Goal: Information Seeking & Learning: Learn about a topic

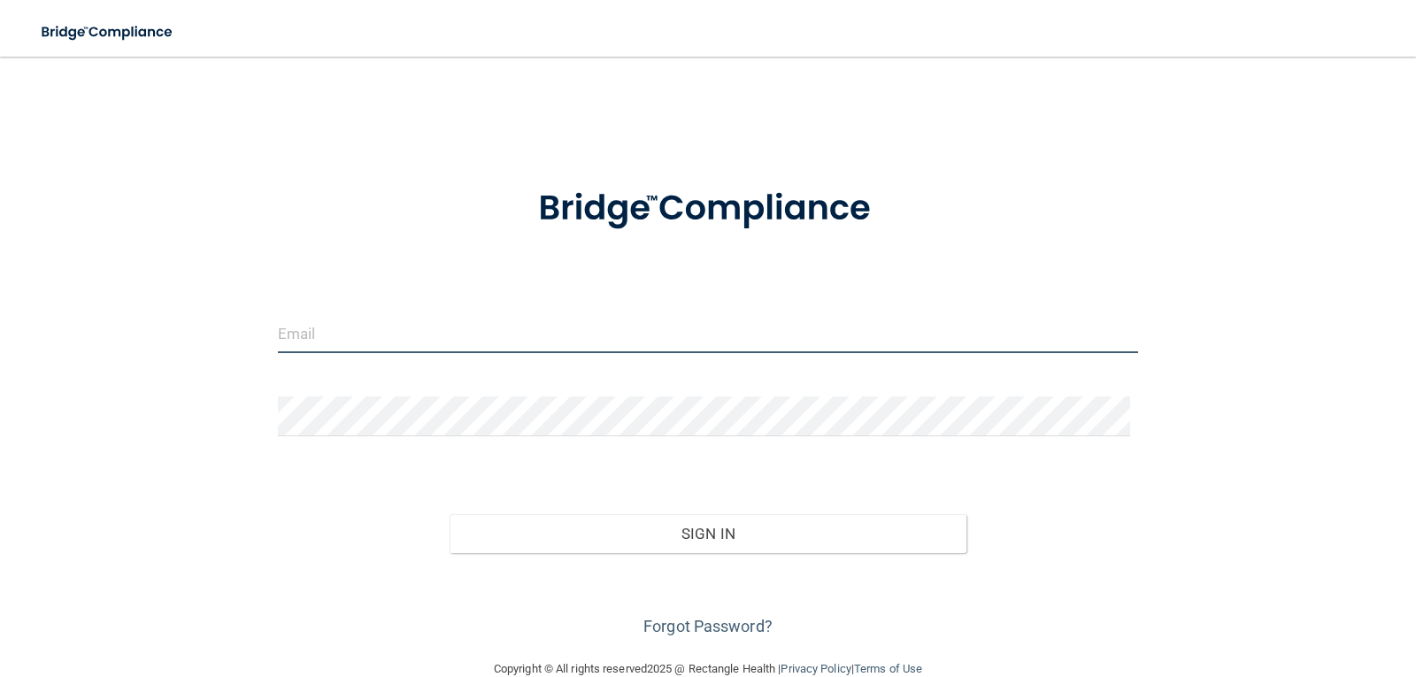
click at [355, 326] on input "email" at bounding box center [708, 333] width 861 height 40
type input "[EMAIL_ADDRESS][DOMAIN_NAME]"
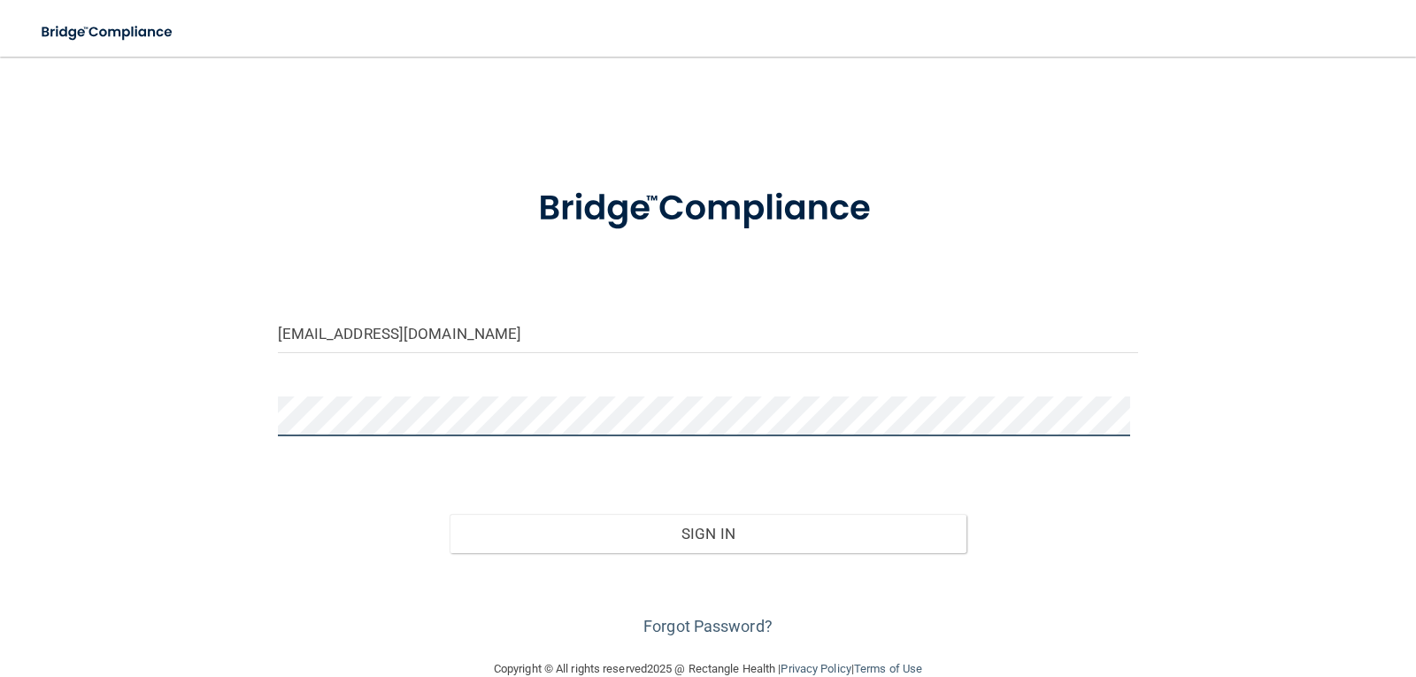
click at [449, 514] on button "Sign In" at bounding box center [707, 533] width 517 height 39
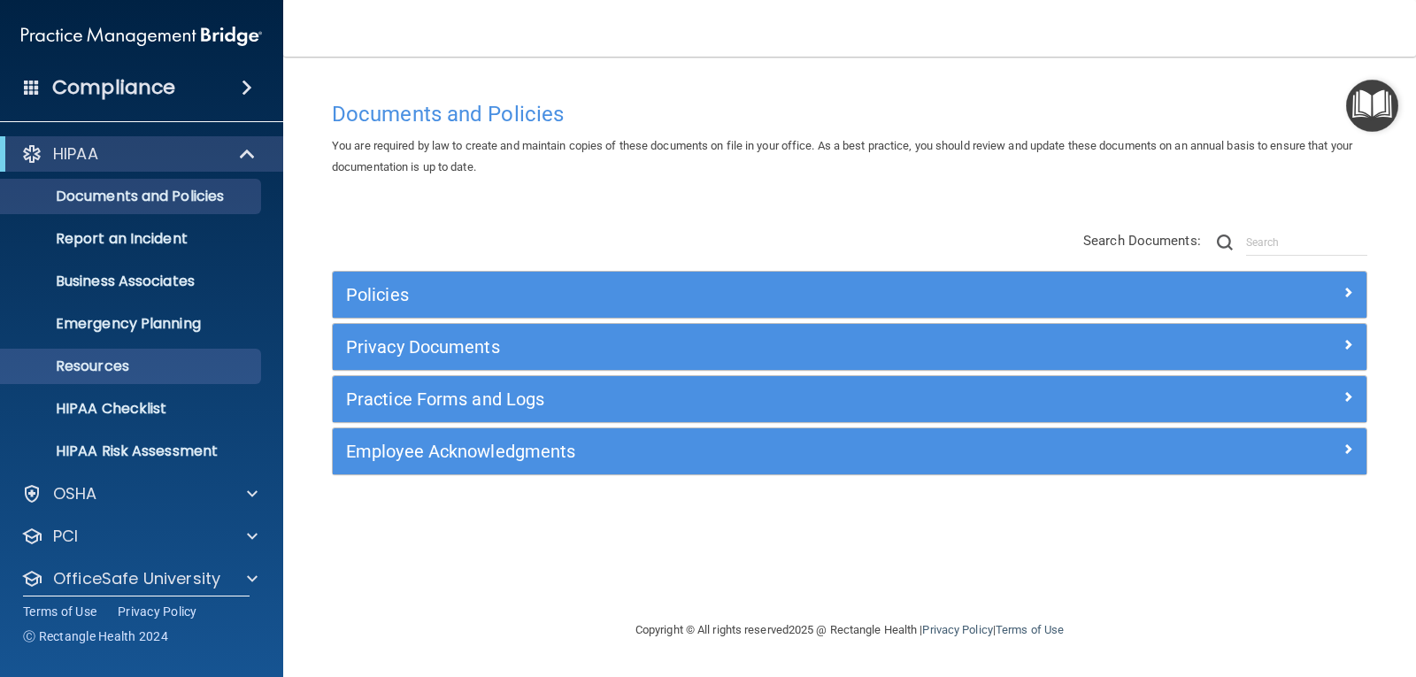
scroll to position [58, 0]
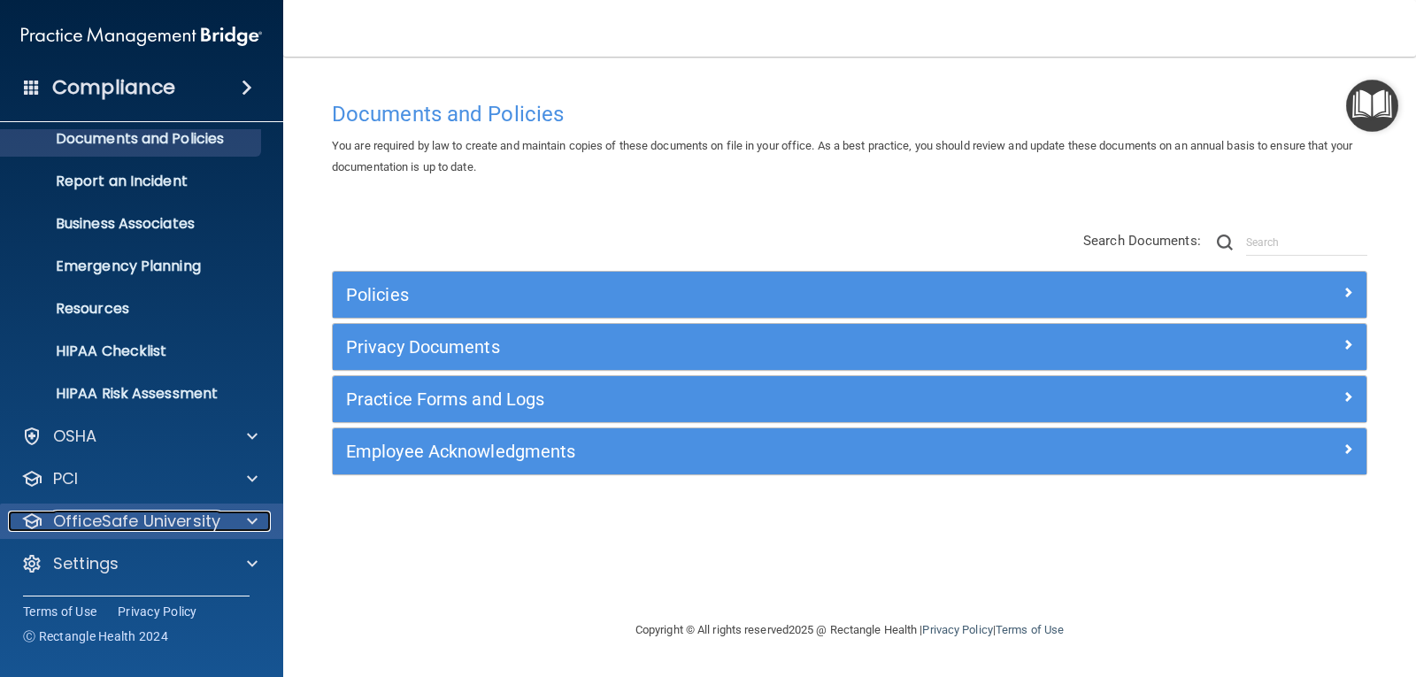
click at [246, 518] on div at bounding box center [249, 521] width 44 height 21
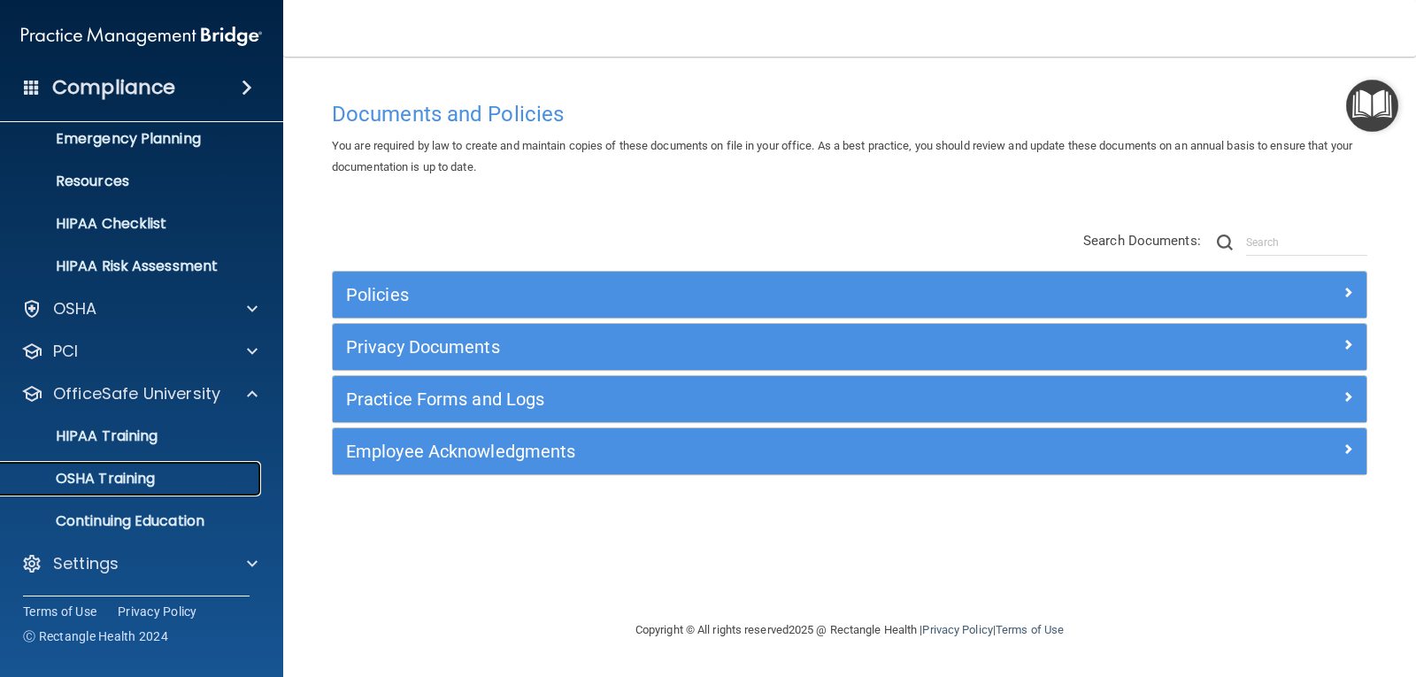
click at [163, 482] on div "OSHA Training" at bounding box center [133, 479] width 242 height 18
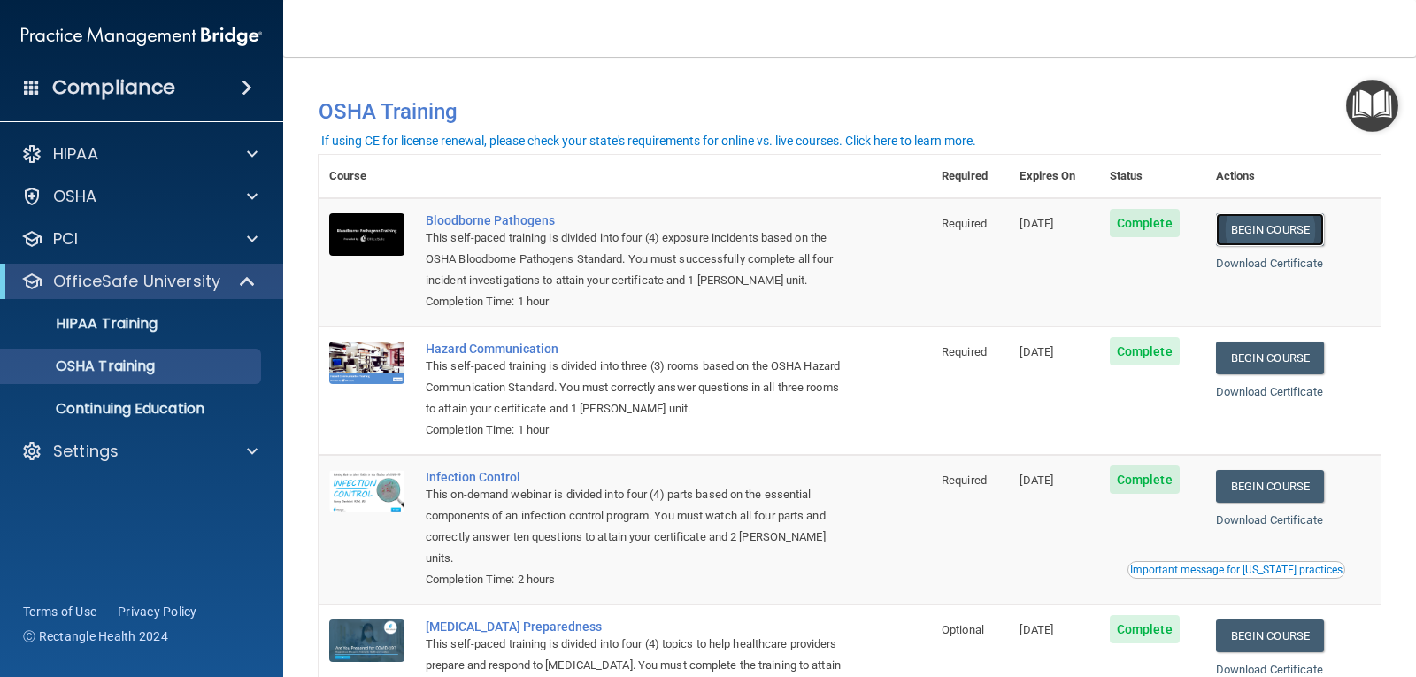
click at [1271, 230] on link "Begin Course" at bounding box center [1270, 229] width 108 height 33
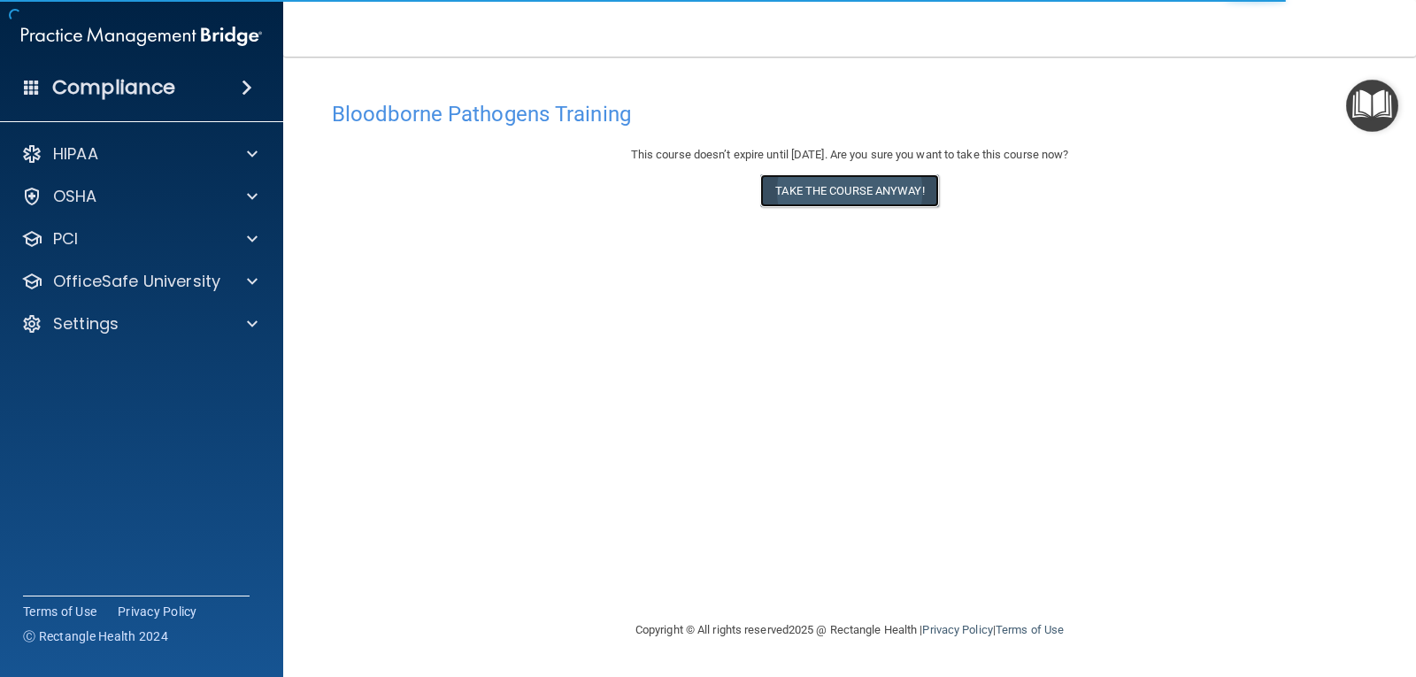
click at [850, 193] on button "Take the course anyway!" at bounding box center [849, 190] width 178 height 33
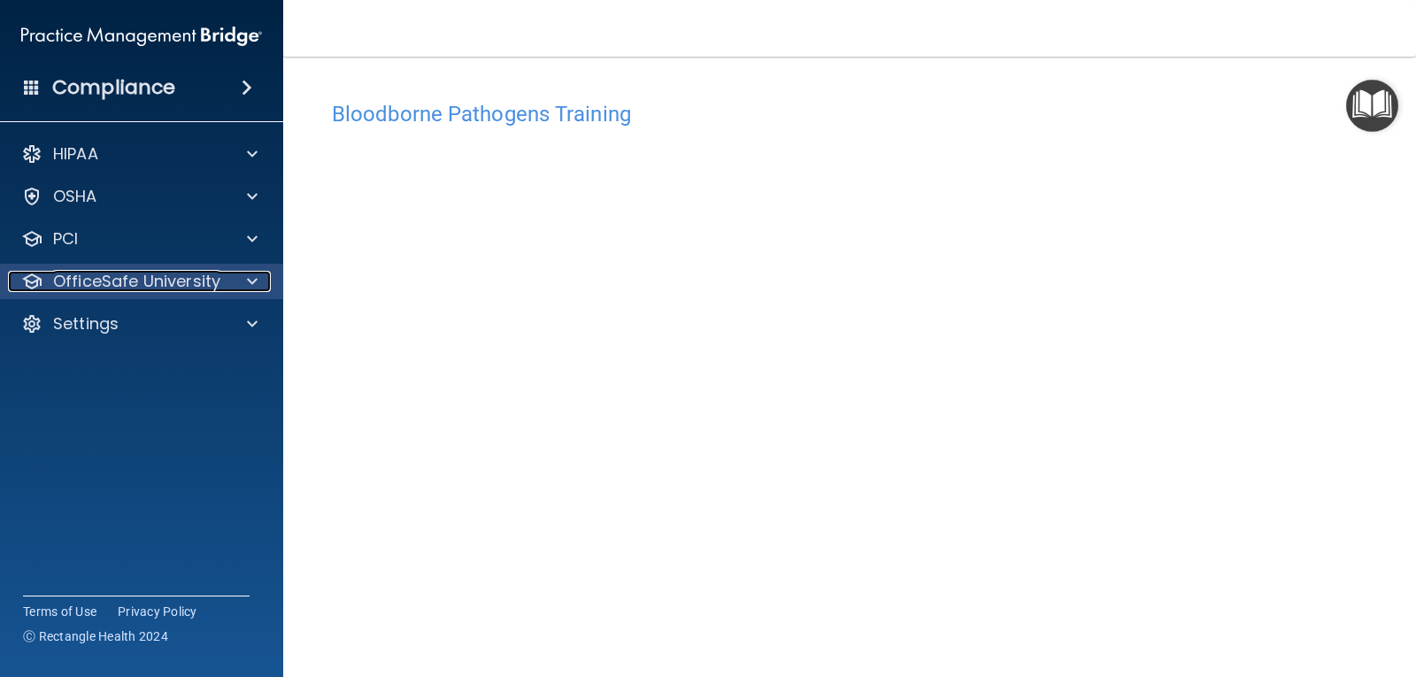
click at [239, 285] on div at bounding box center [249, 281] width 44 height 21
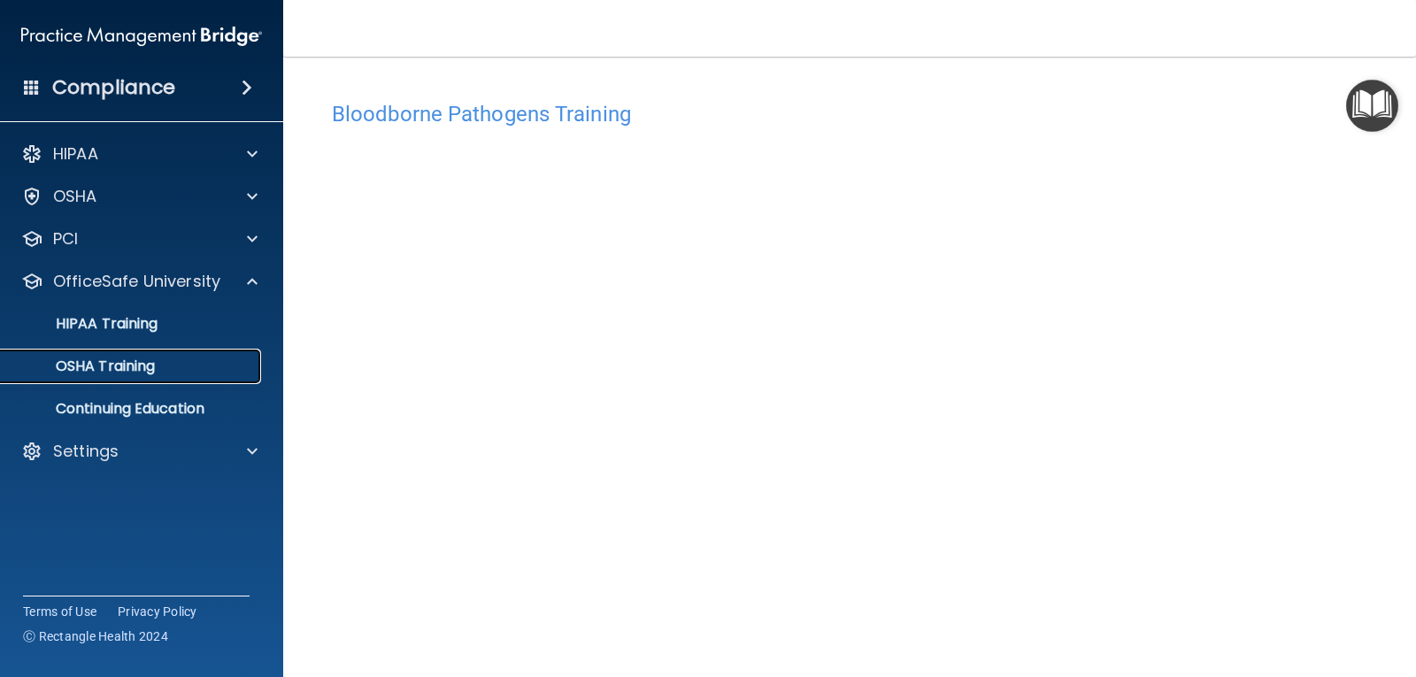
click at [148, 370] on p "OSHA Training" at bounding box center [83, 366] width 143 height 18
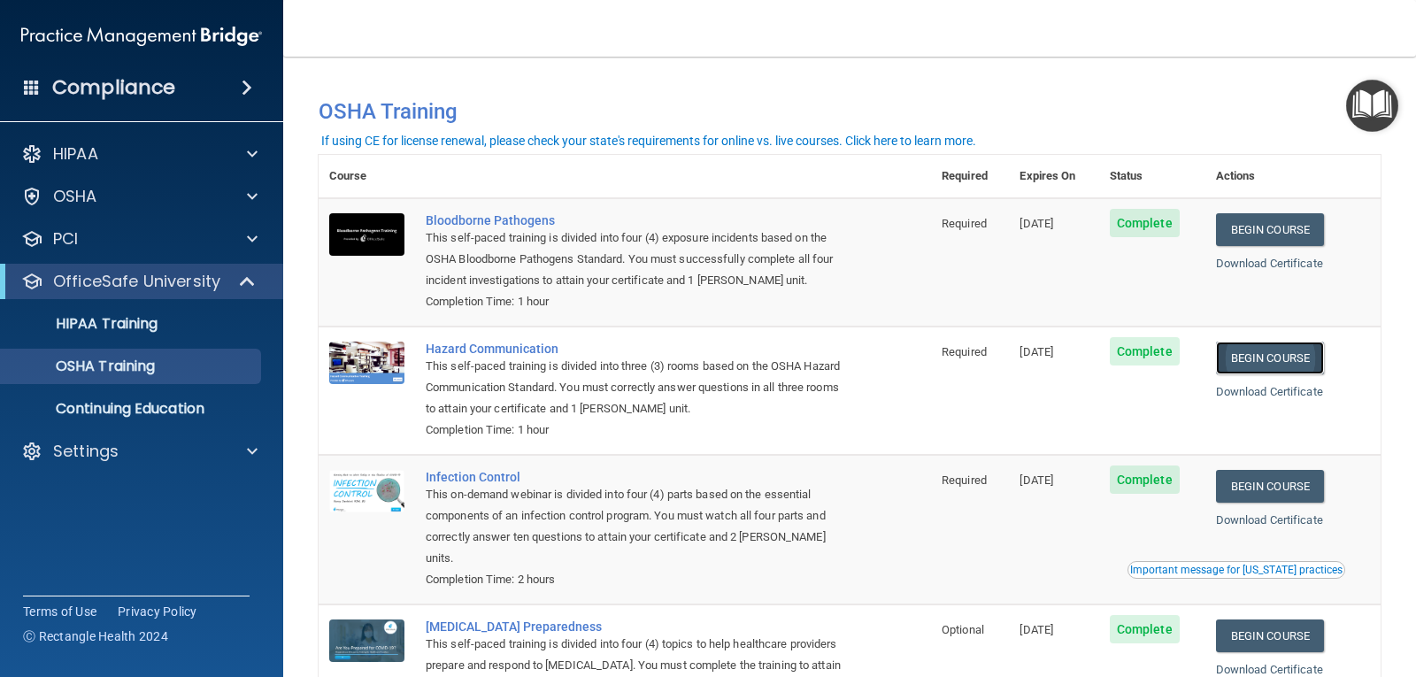
click at [1288, 362] on link "Begin Course" at bounding box center [1270, 358] width 108 height 33
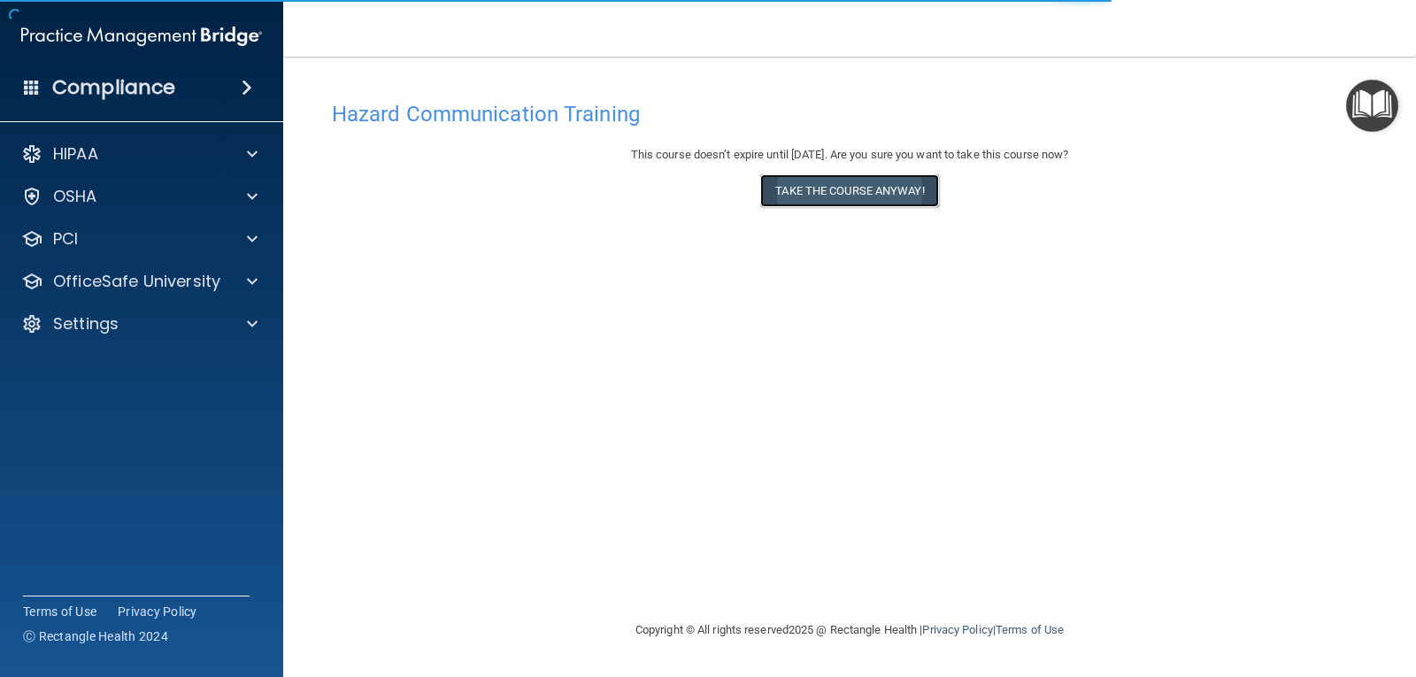
click at [815, 196] on button "Take the course anyway!" at bounding box center [849, 190] width 178 height 33
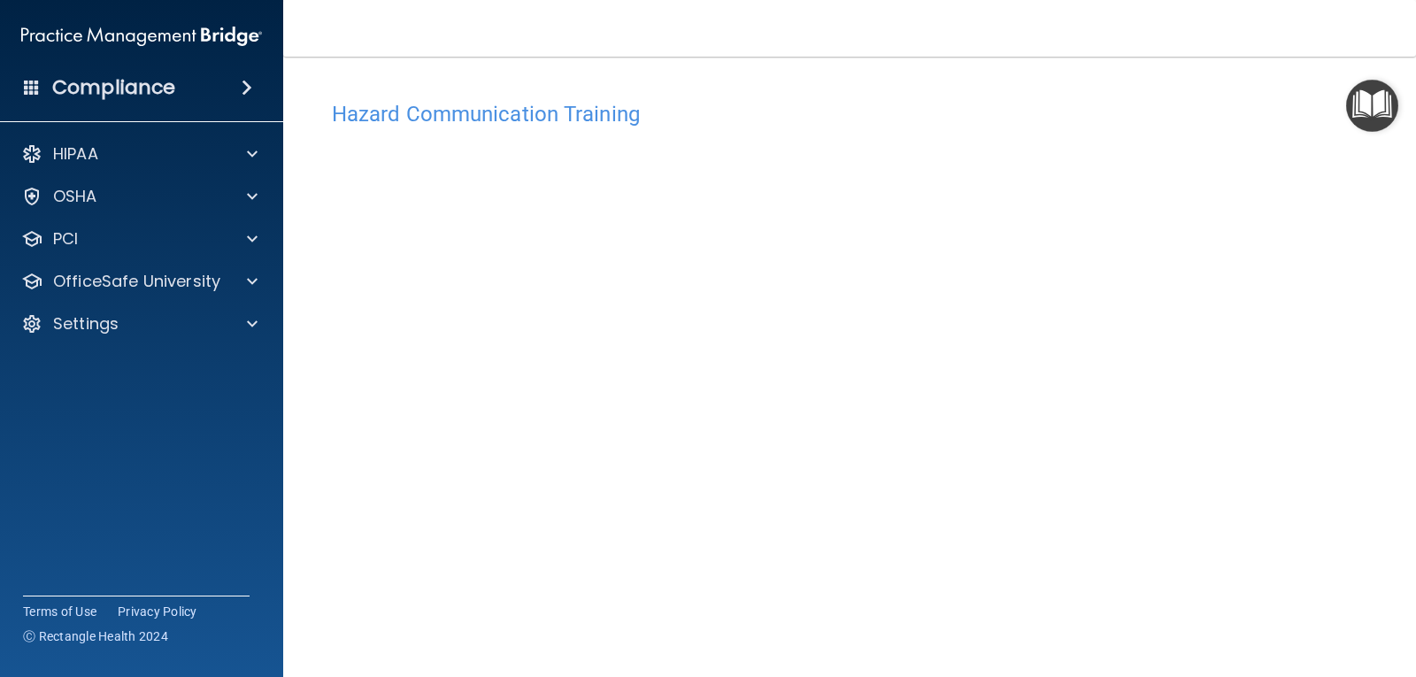
scroll to position [88, 0]
